Goal: Task Accomplishment & Management: Use online tool/utility

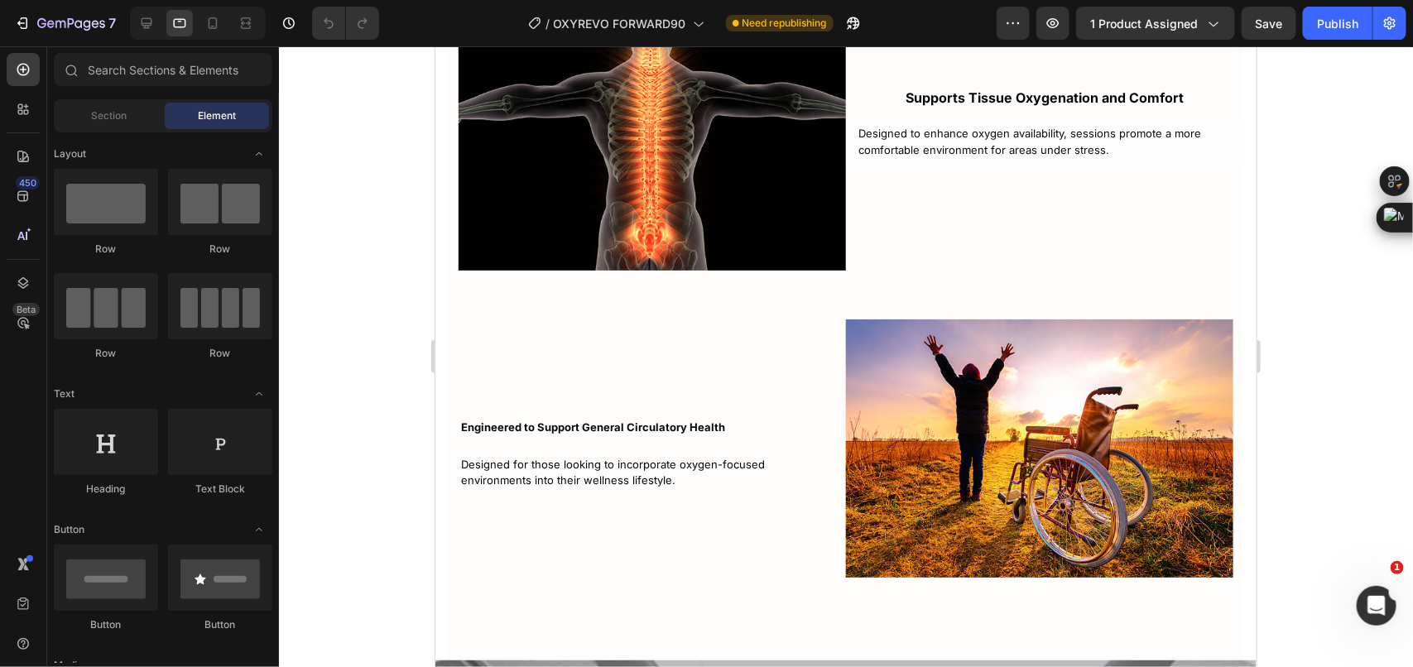
scroll to position [4450, 0]
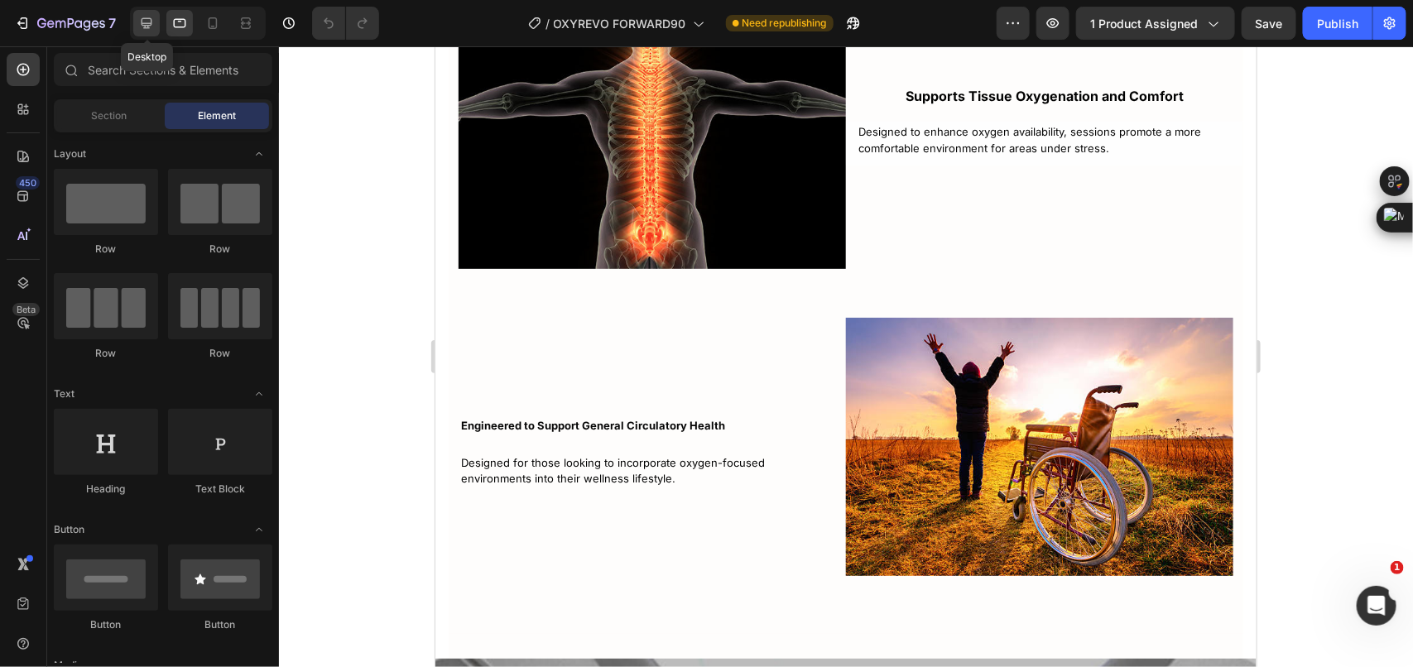
click at [154, 22] on icon at bounding box center [146, 23] width 17 height 17
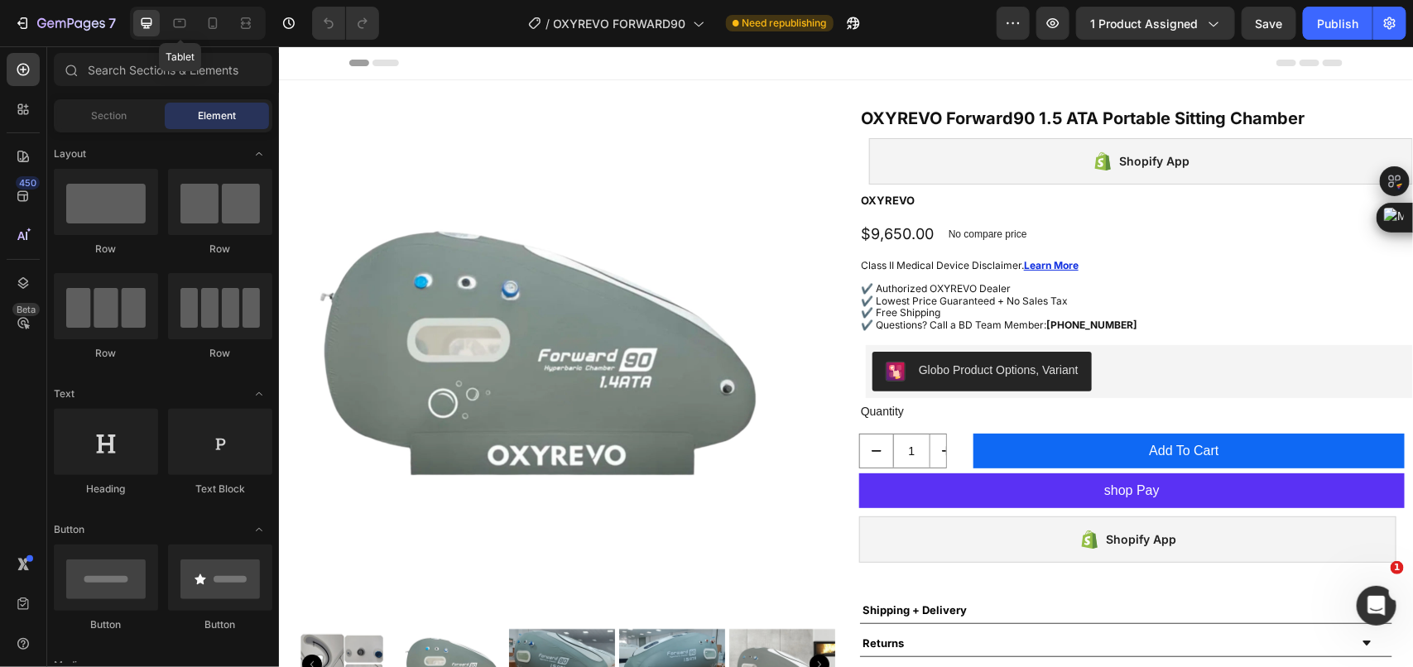
drag, startPoint x: 184, startPoint y: 31, endPoint x: 200, endPoint y: 44, distance: 20.0
click at [184, 31] on div at bounding box center [179, 23] width 26 height 26
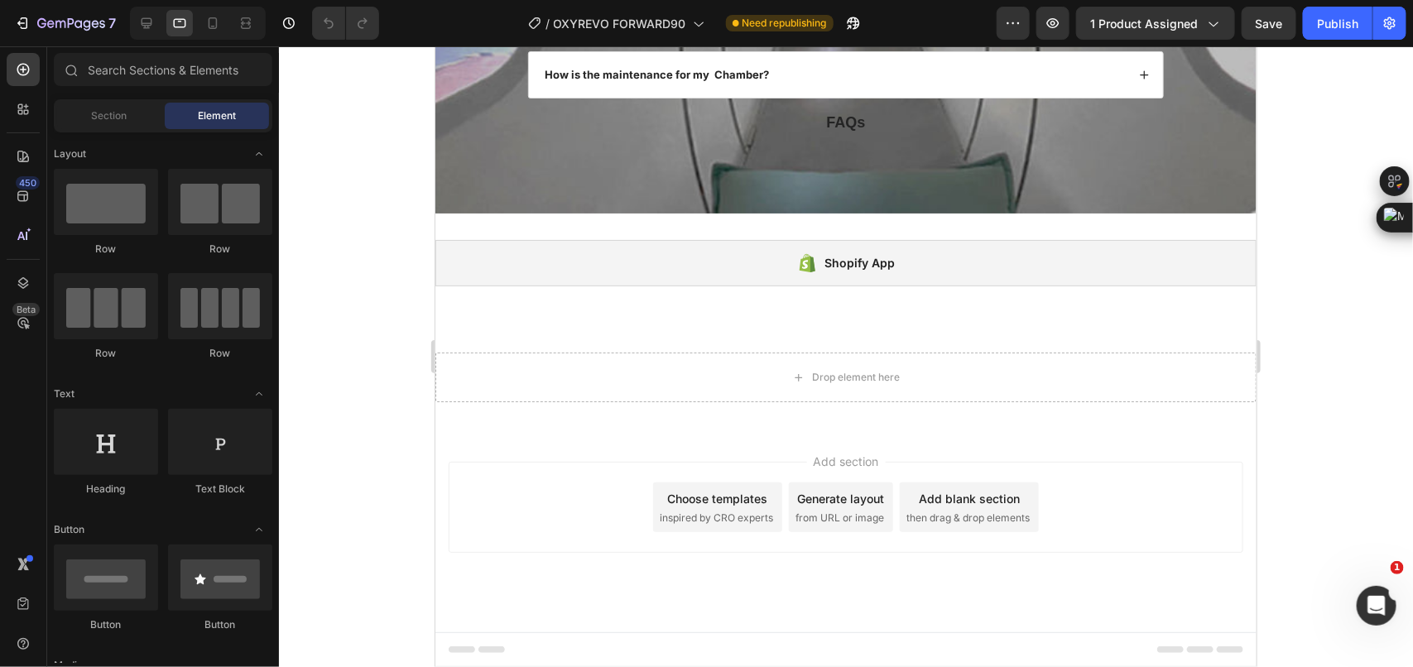
scroll to position [5238, 0]
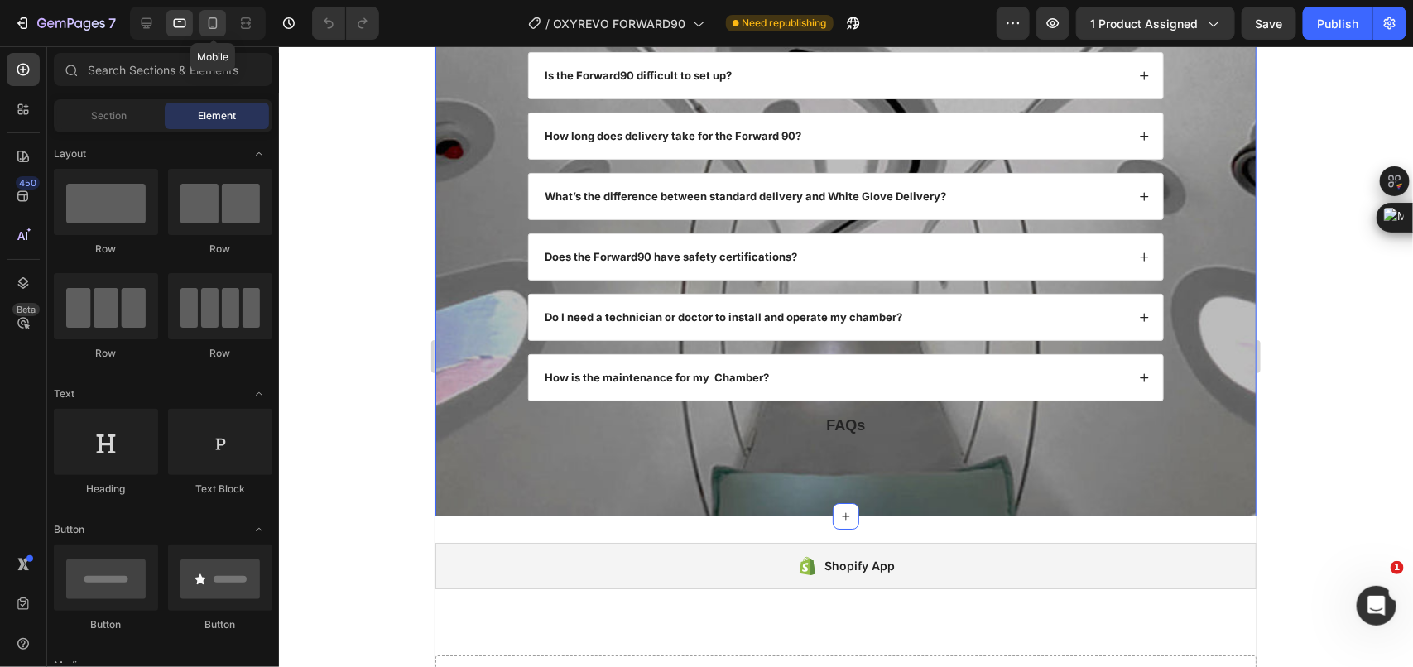
click at [214, 27] on icon at bounding box center [213, 23] width 9 height 12
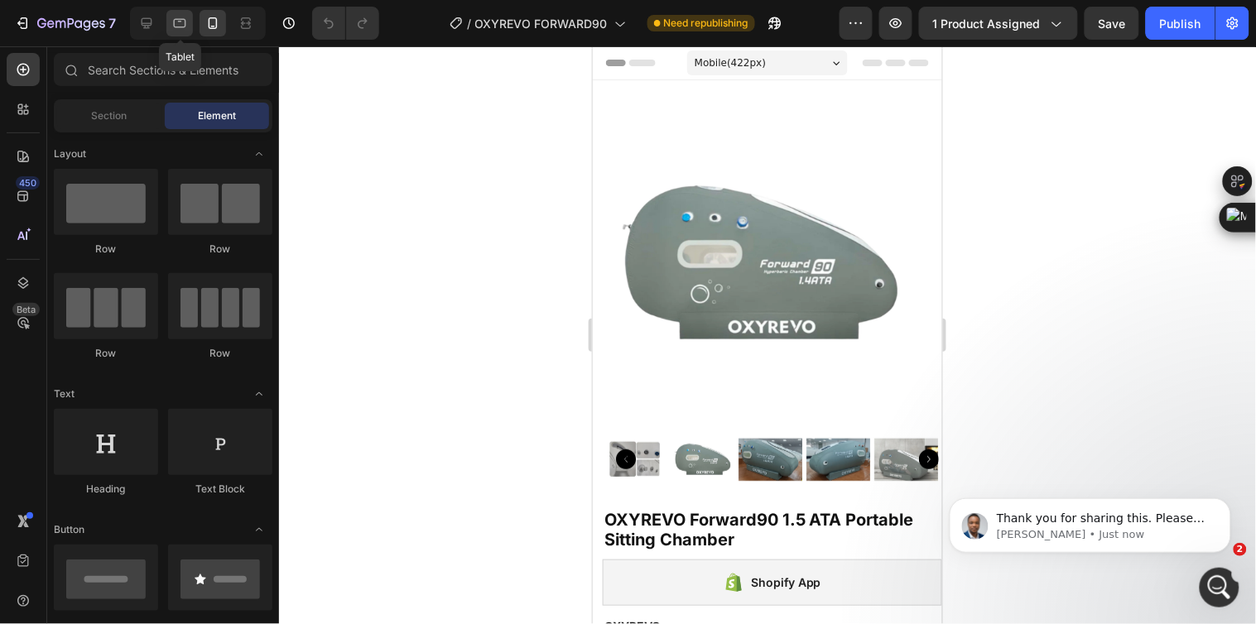
click at [178, 15] on icon at bounding box center [179, 23] width 17 height 17
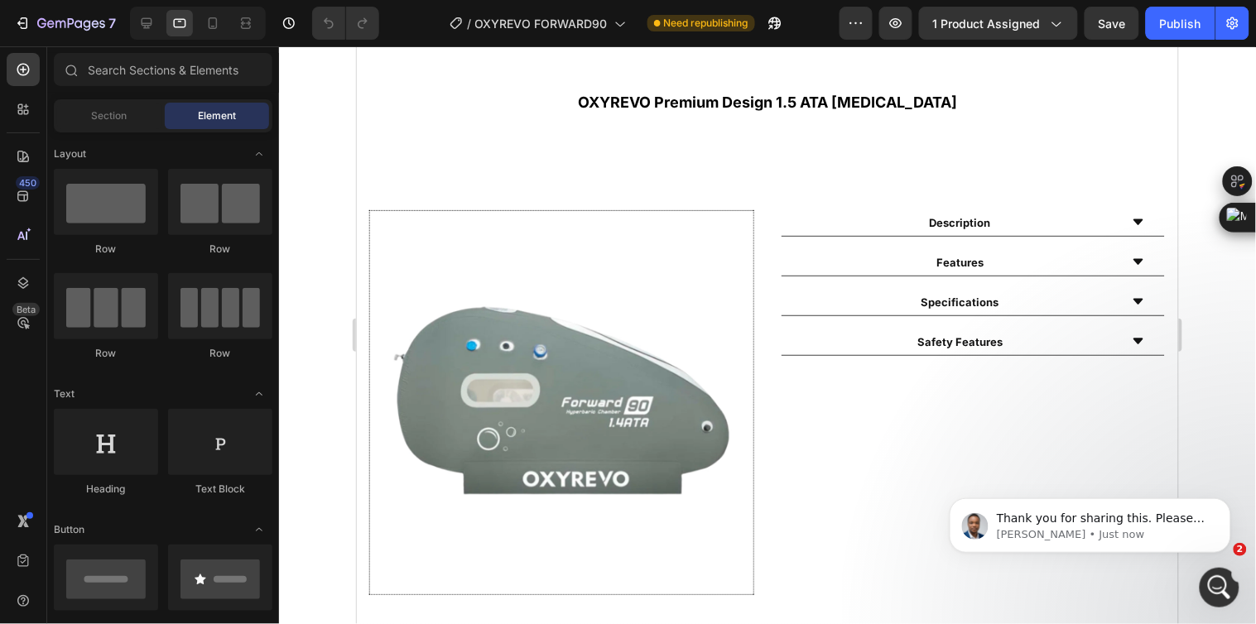
scroll to position [920, 0]
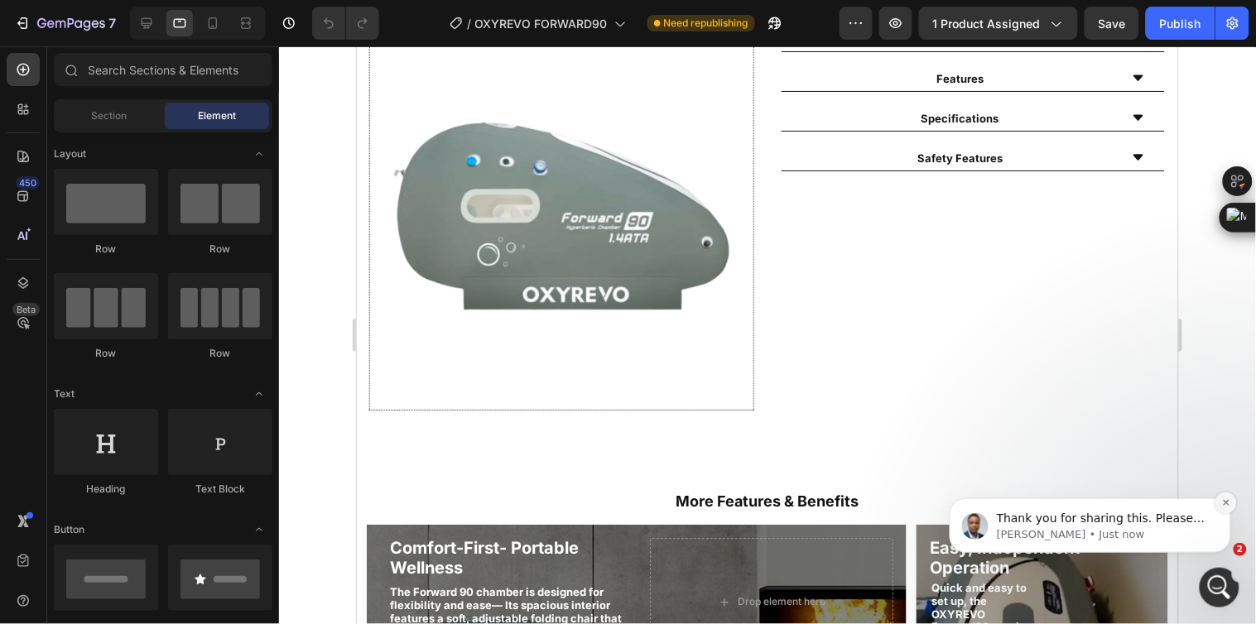
click at [1223, 503] on icon "Dismiss notification" at bounding box center [1225, 502] width 9 height 9
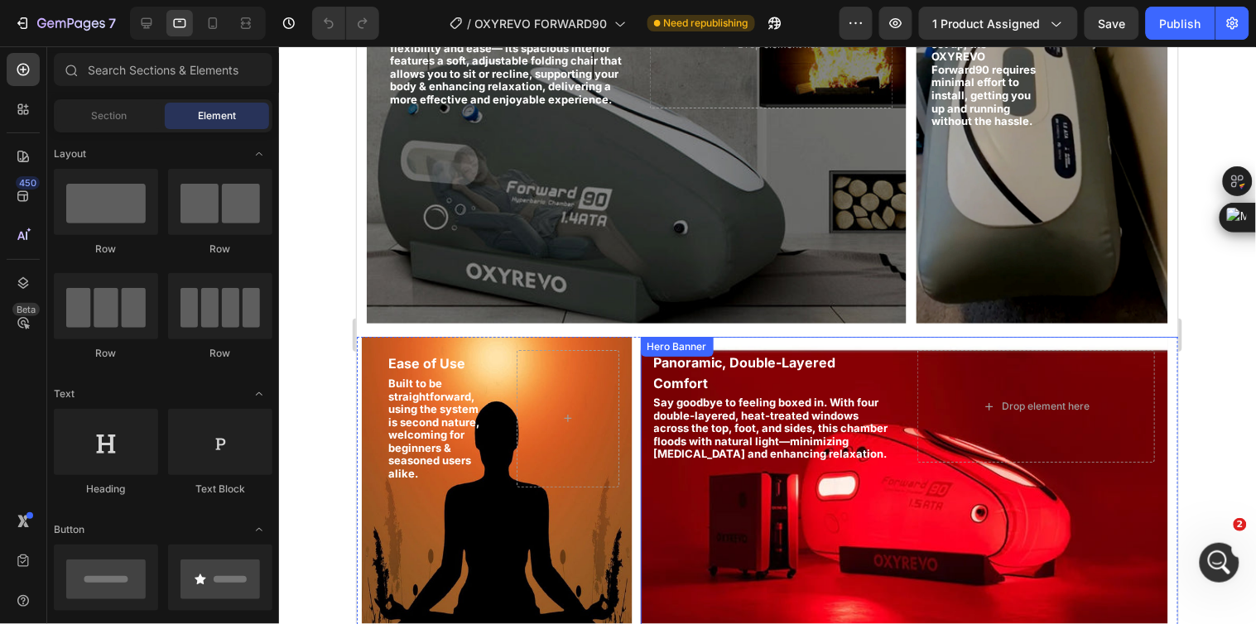
scroll to position [1748, 0]
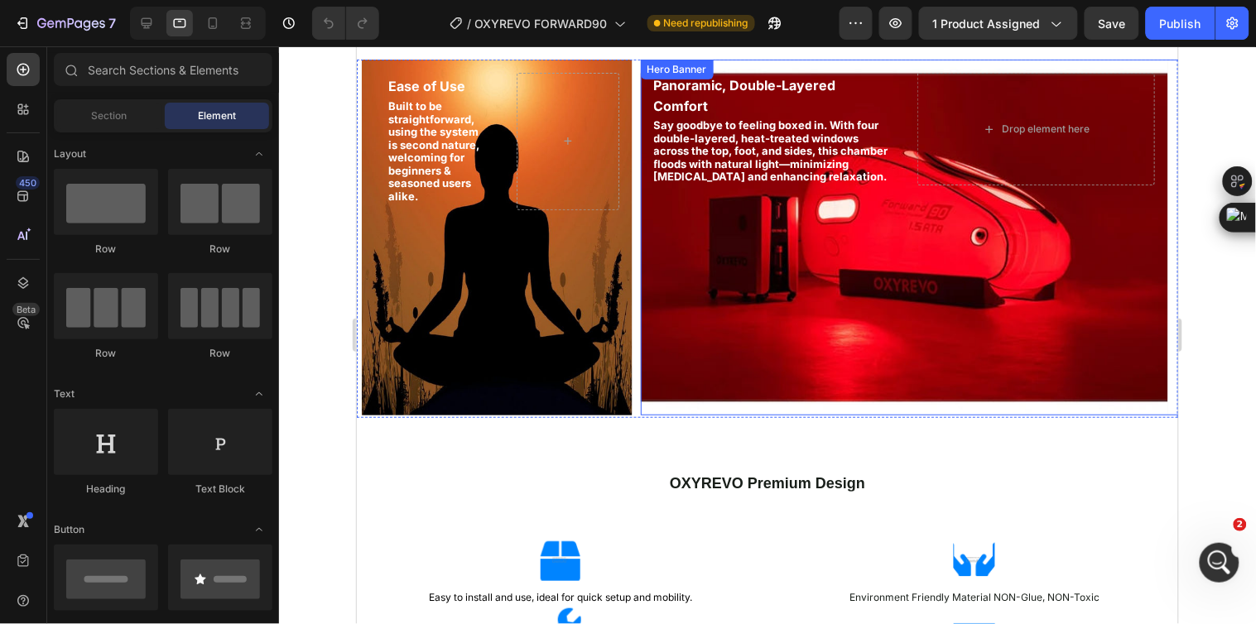
click at [900, 118] on div "Panoramic, Double-Layered Comfort Heading Say goodbye to feeling boxed in. With…" at bounding box center [903, 128] width 527 height 139
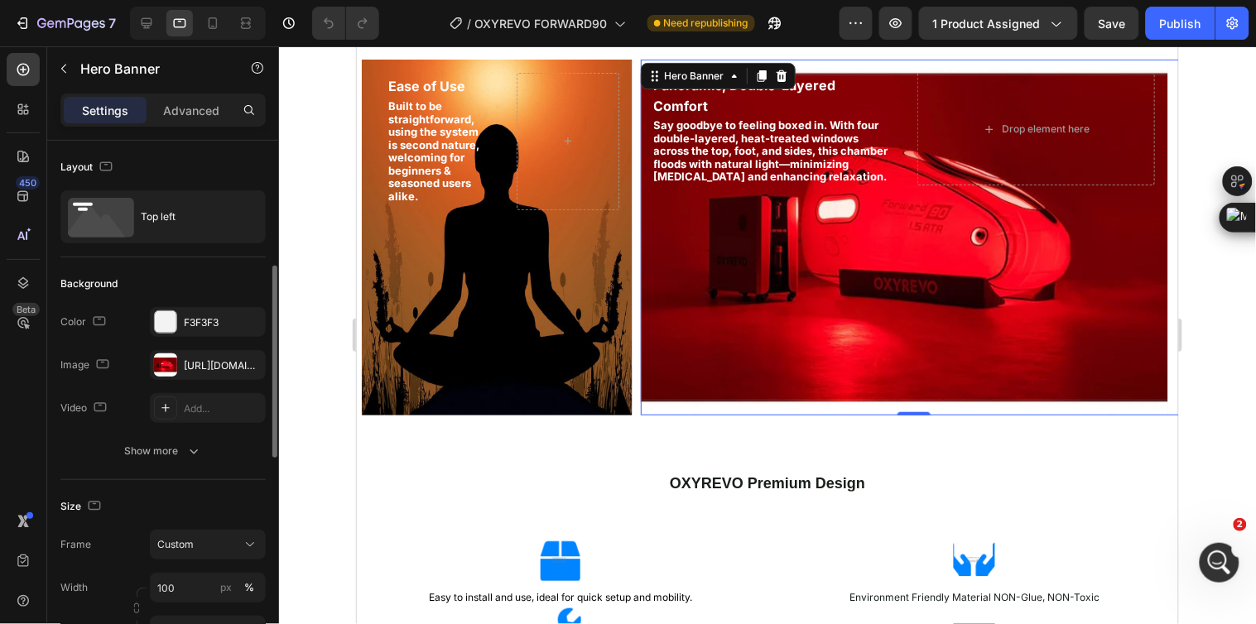
scroll to position [92, 0]
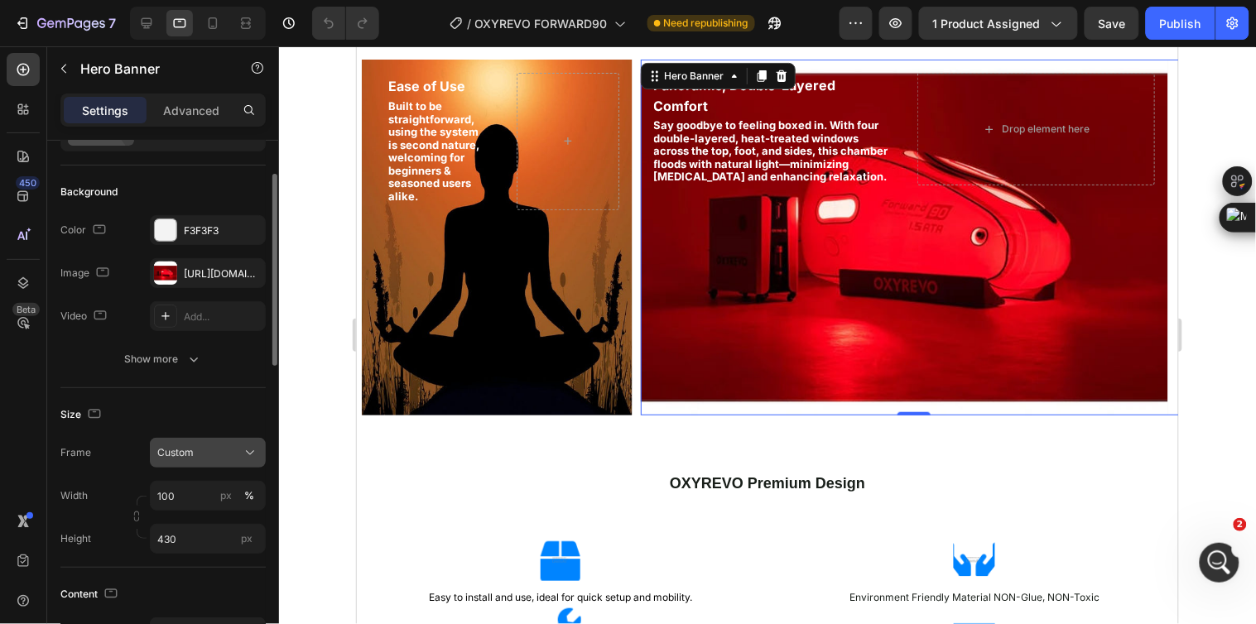
click at [220, 462] on button "Custom" at bounding box center [208, 453] width 116 height 30
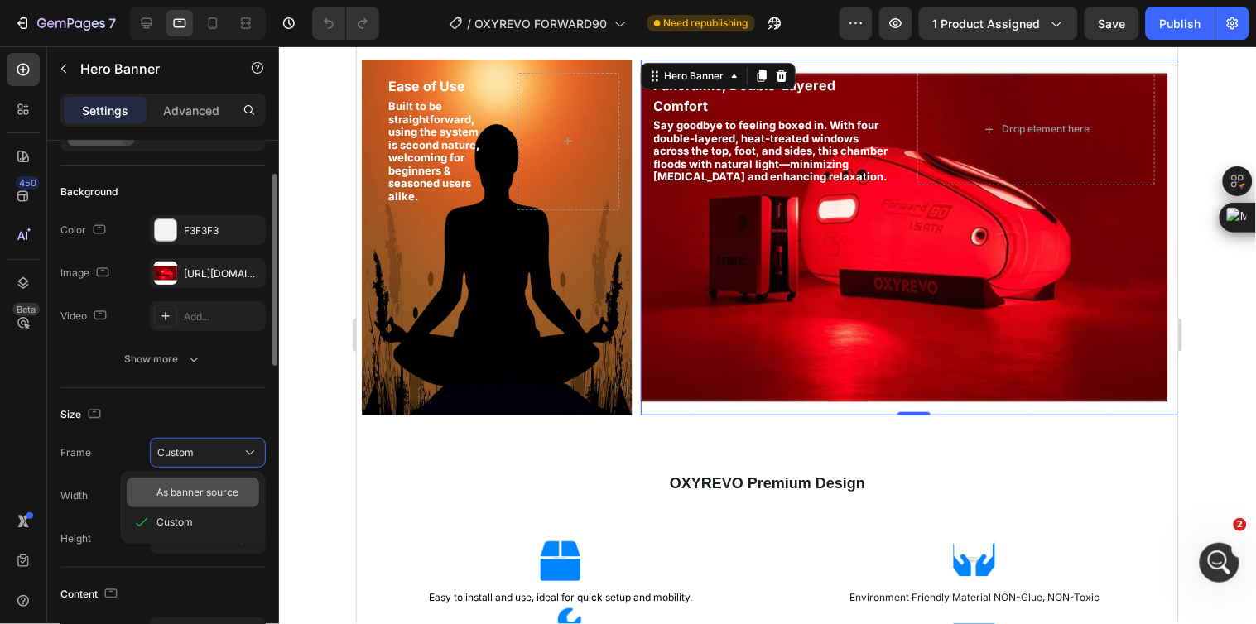
click at [219, 485] on span "As banner source" at bounding box center [197, 492] width 82 height 15
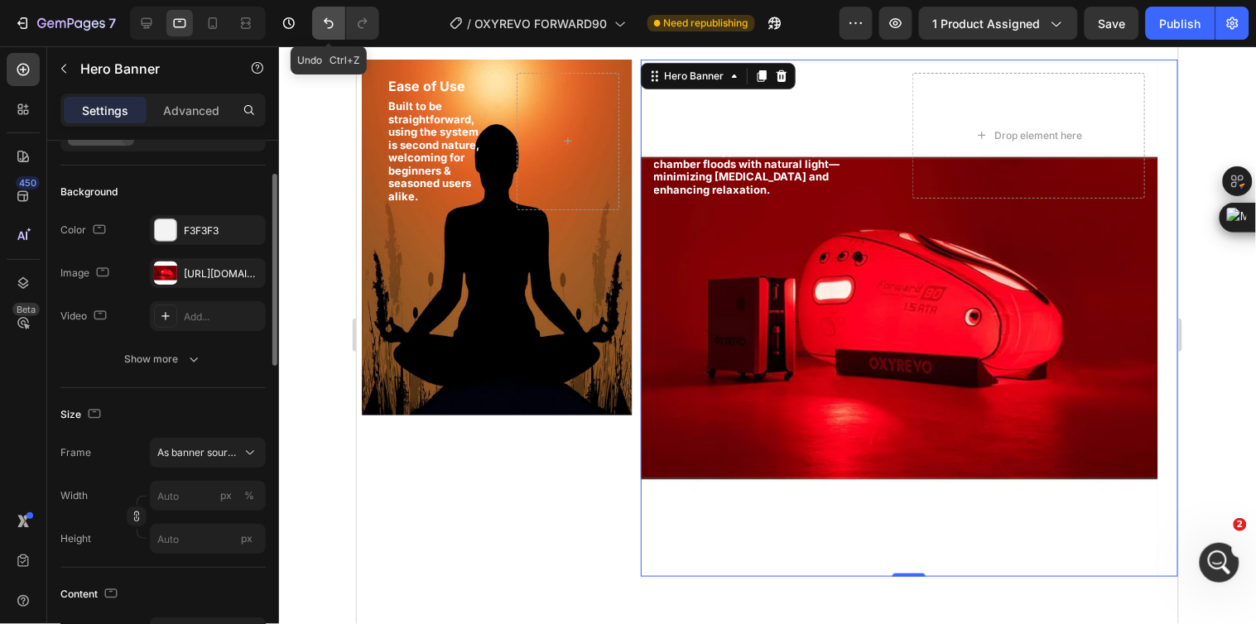
click at [325, 30] on icon "Undo/Redo" at bounding box center [328, 23] width 17 height 17
type input "100"
type input "430"
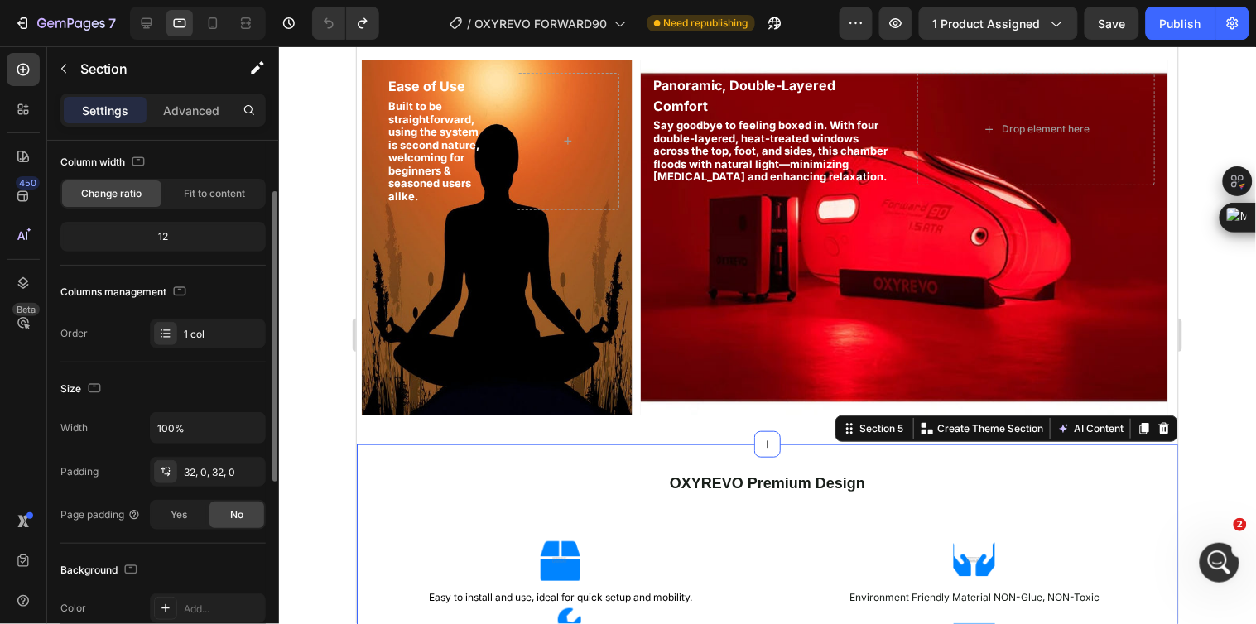
scroll to position [0, 0]
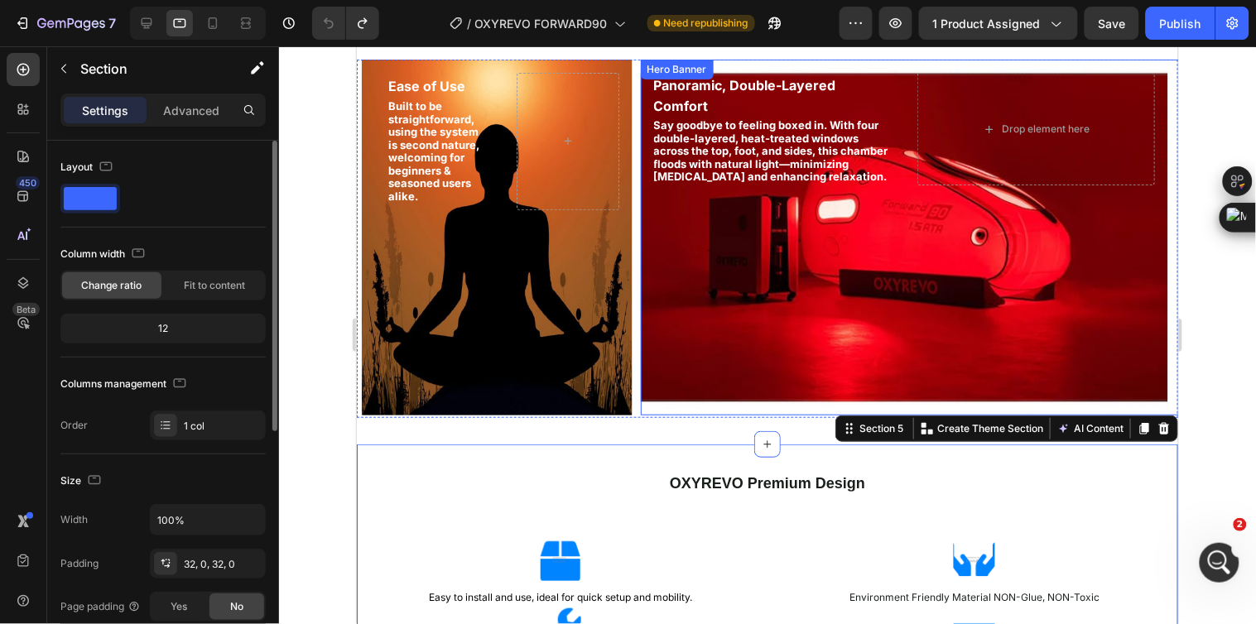
click at [707, 345] on div "Background Image" at bounding box center [903, 237] width 527 height 356
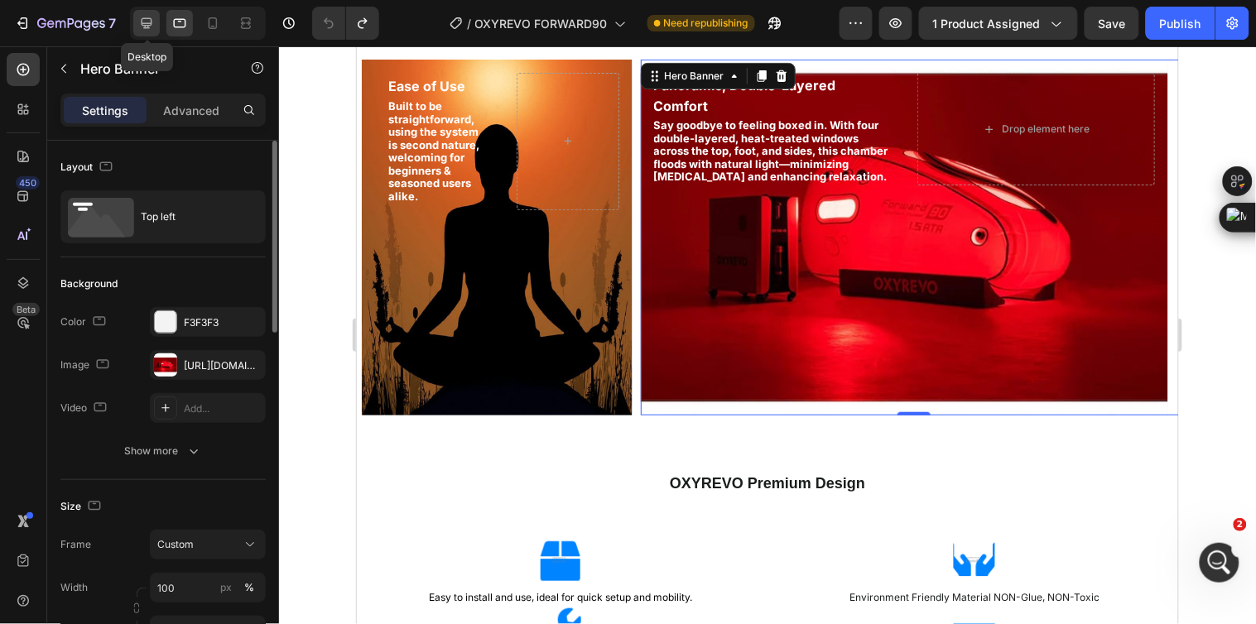
drag, startPoint x: 149, startPoint y: 14, endPoint x: 283, endPoint y: 166, distance: 203.0
click at [149, 15] on icon at bounding box center [146, 23] width 17 height 17
type input "1200"
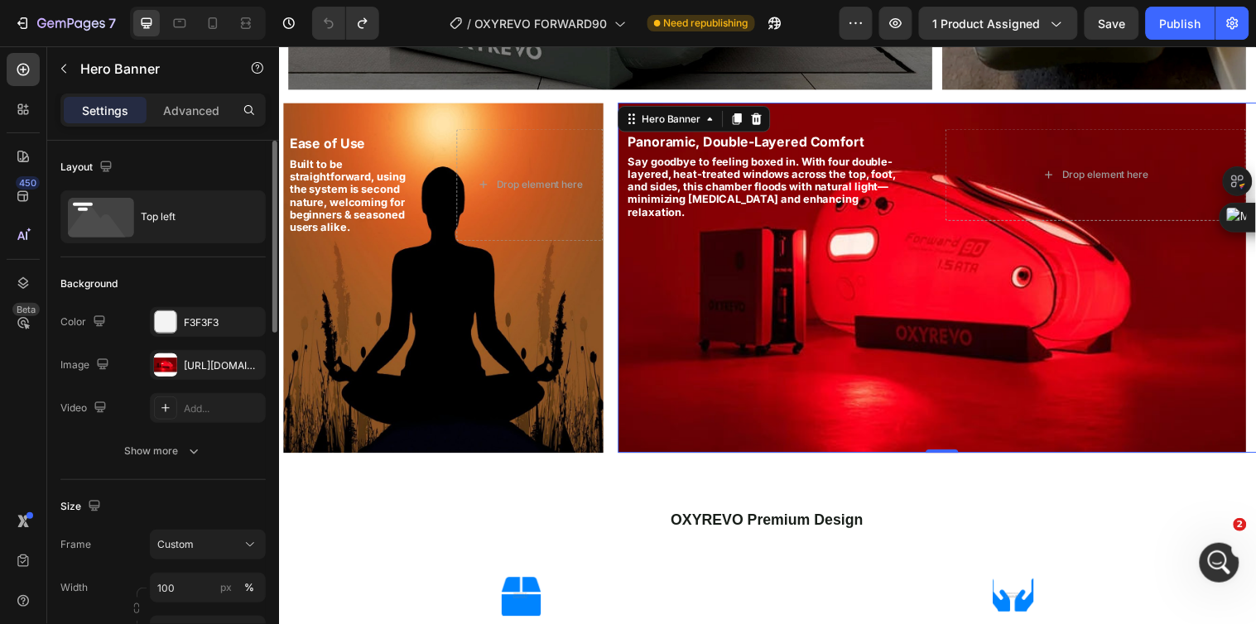
scroll to position [1529, 0]
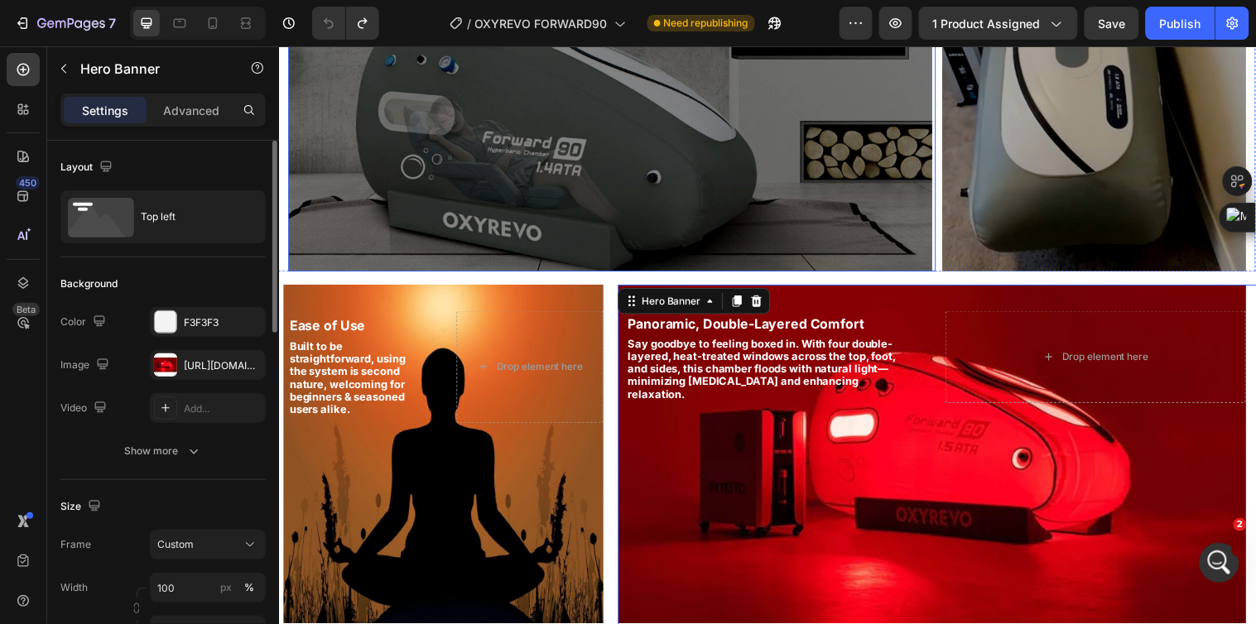
click at [777, 271] on div "Background Image" at bounding box center [615, 97] width 655 height 356
click at [896, 421] on div "Background Image" at bounding box center [942, 466] width 638 height 356
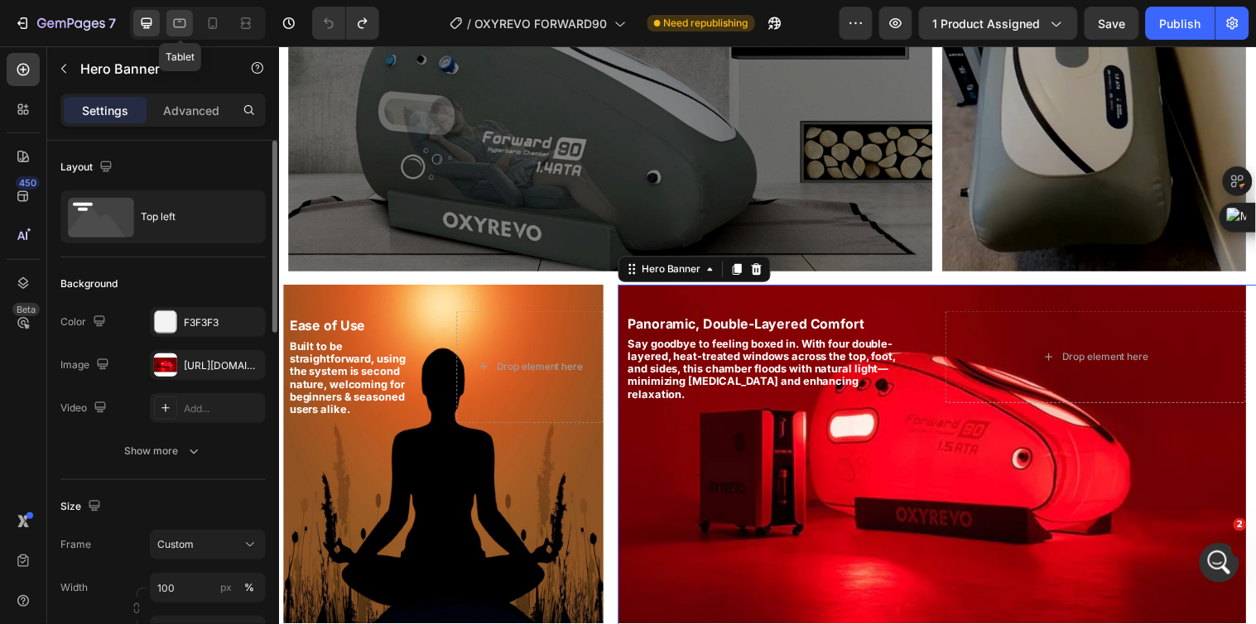
click at [186, 31] on div at bounding box center [179, 23] width 26 height 26
type input "100%"
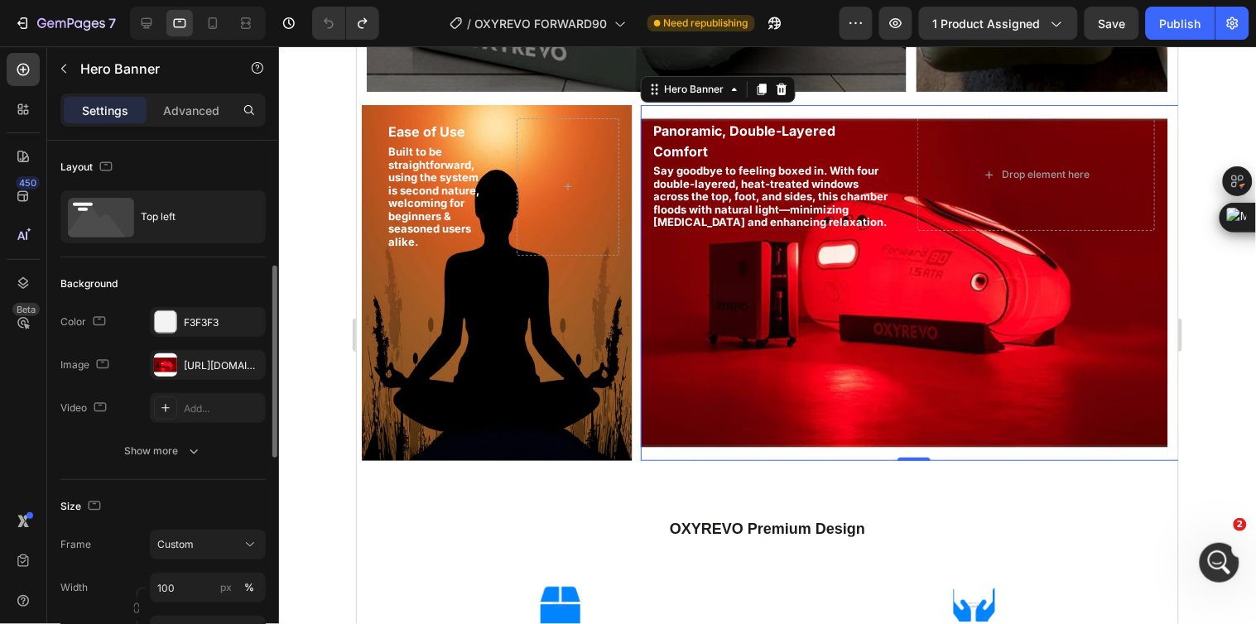
scroll to position [92, 0]
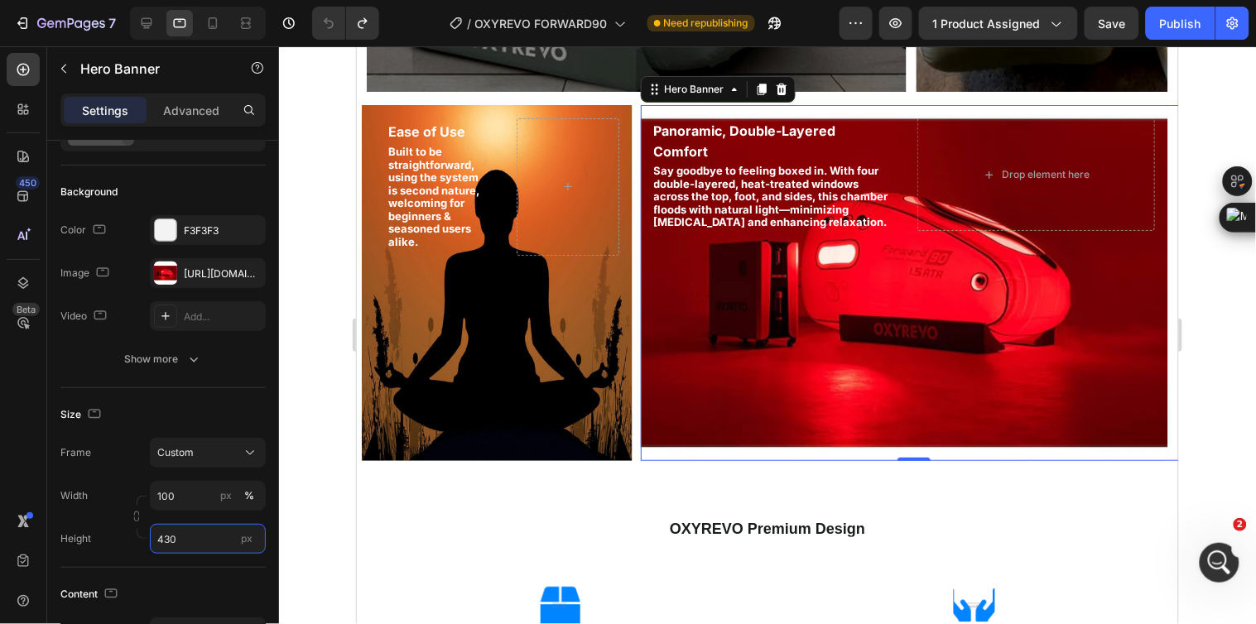
click at [186, 536] on input "430" at bounding box center [208, 539] width 116 height 30
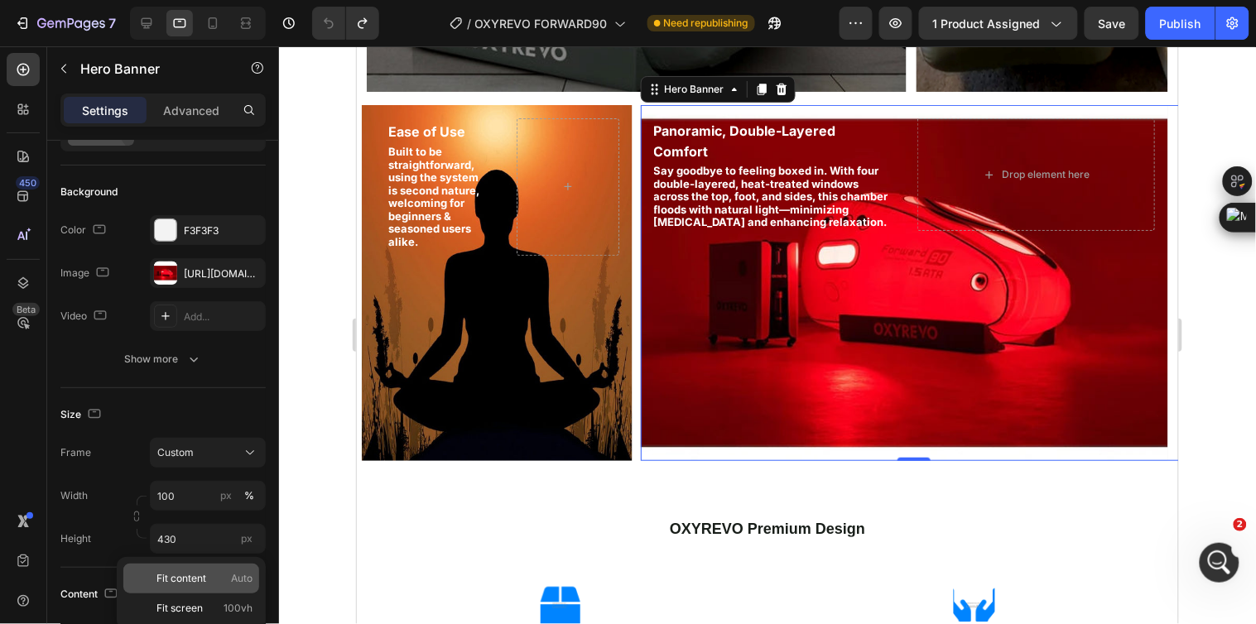
click at [212, 571] on p "Fit content Auto" at bounding box center [204, 578] width 96 height 15
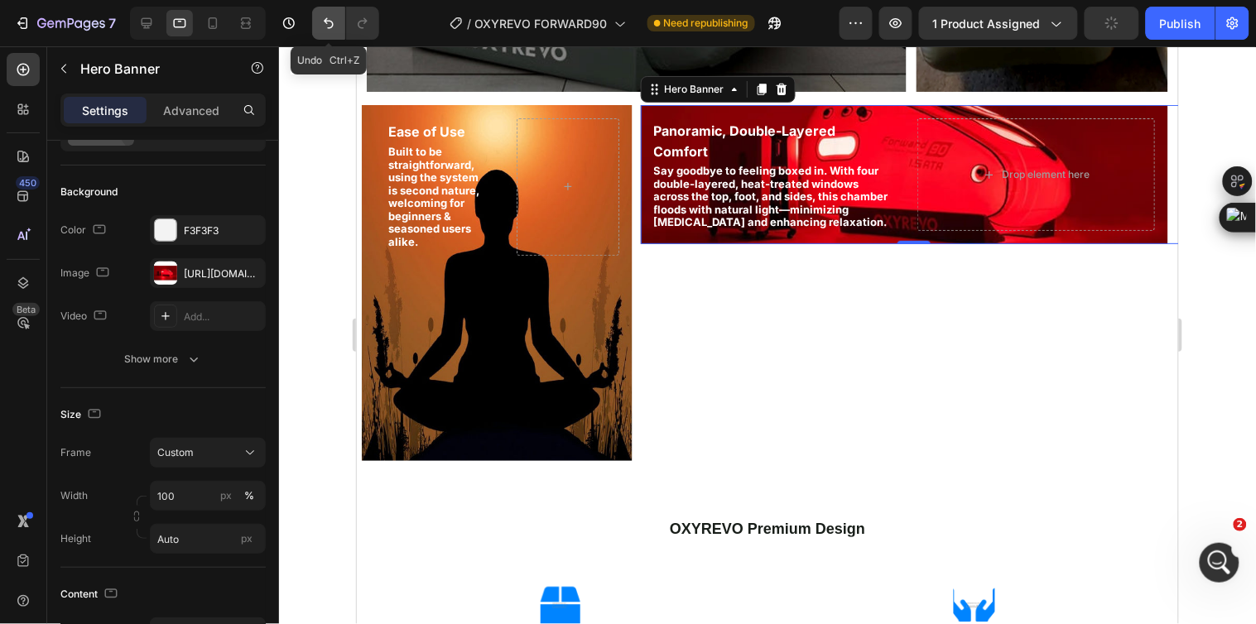
click at [324, 23] on icon "Undo/Redo" at bounding box center [328, 23] width 17 height 17
type input "430"
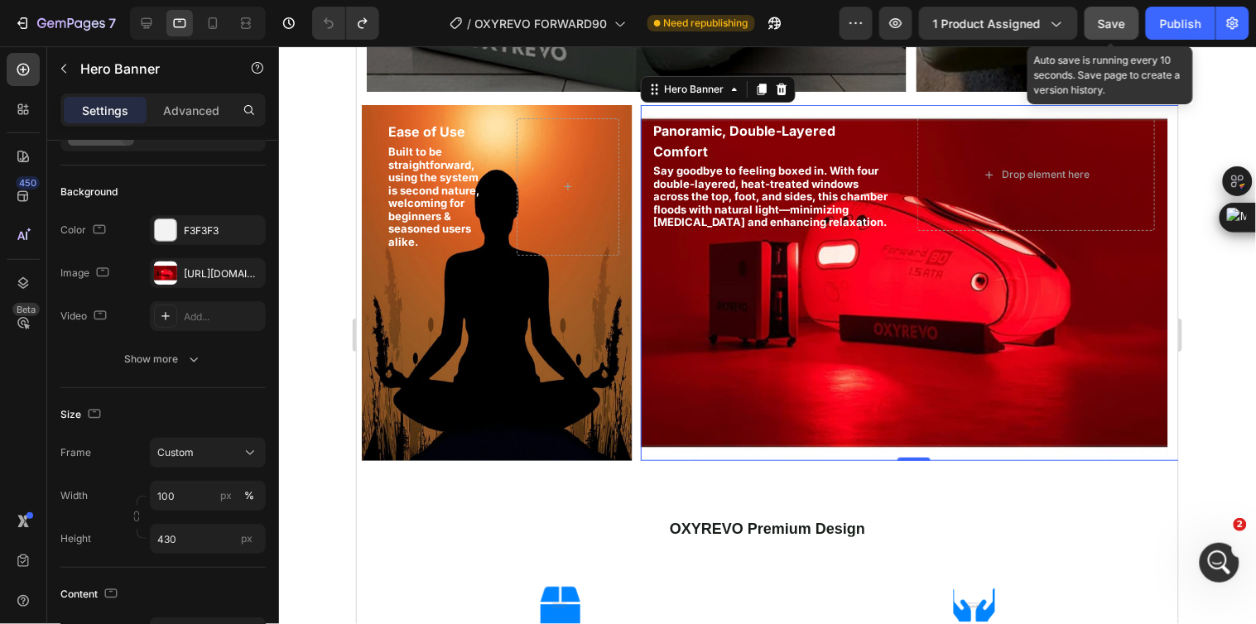
click at [1118, 19] on span "Save" at bounding box center [1112, 24] width 27 height 14
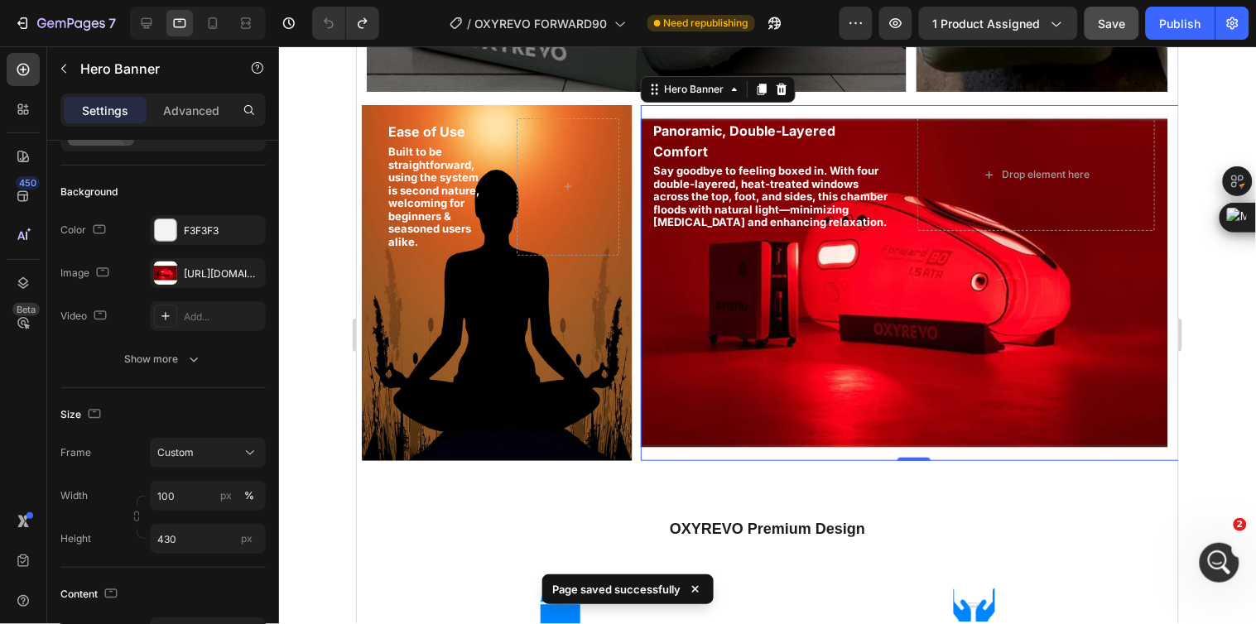
click at [306, 276] on div at bounding box center [767, 335] width 977 height 578
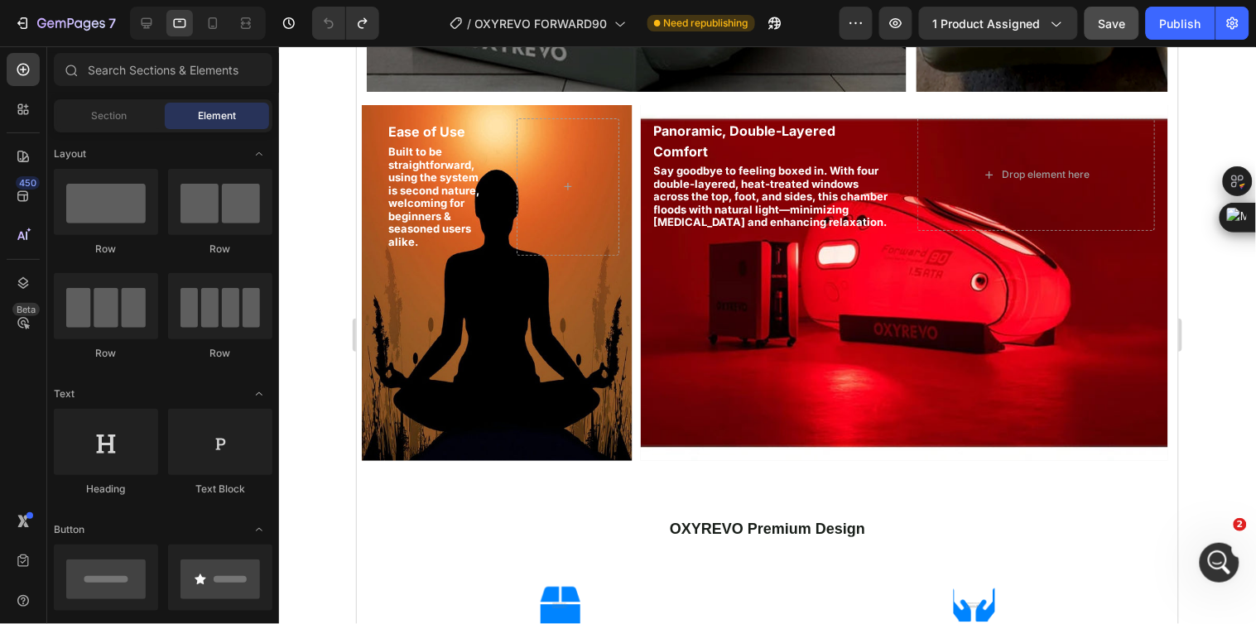
click at [284, 224] on div at bounding box center [767, 335] width 977 height 578
